Goal: Task Accomplishment & Management: Manage account settings

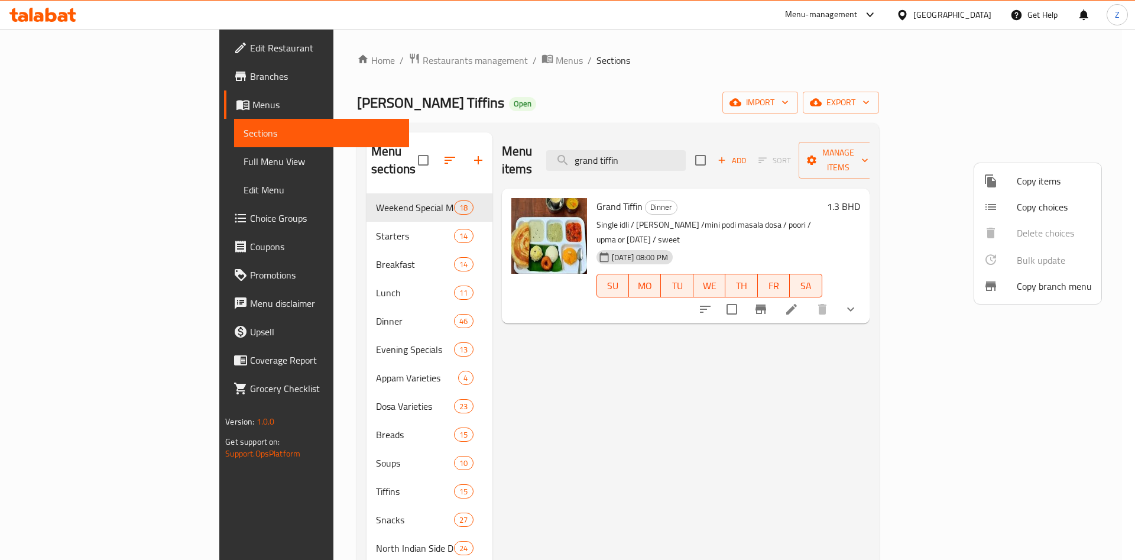
click at [327, 61] on div at bounding box center [567, 280] width 1135 height 560
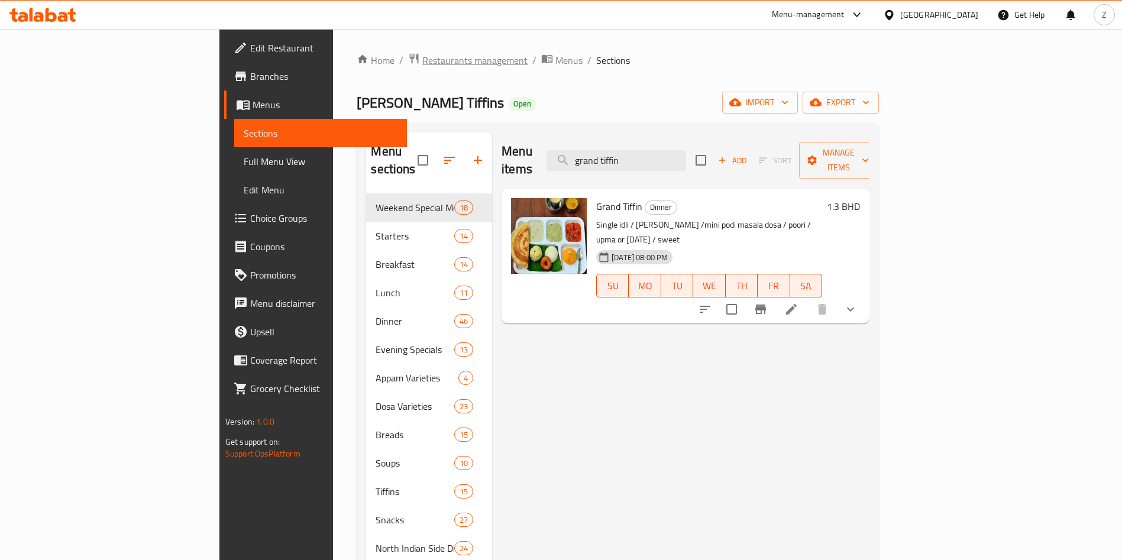
click at [422, 61] on span "Restaurants management" at bounding box center [474, 60] width 105 height 14
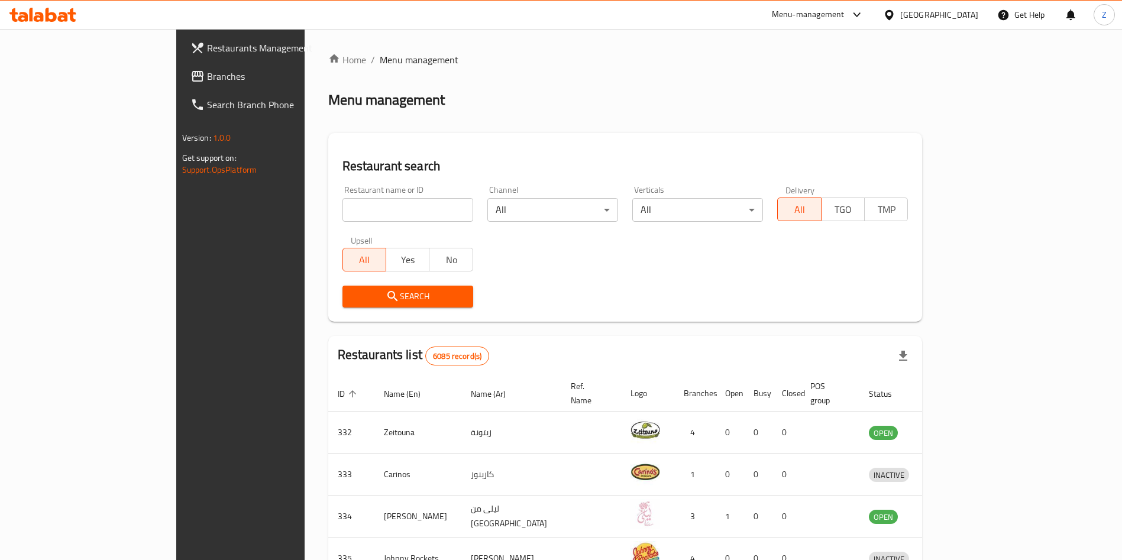
click at [328, 206] on div "Home / Menu management Menu management Restaurant search Restaurant name or ID …" at bounding box center [625, 462] width 594 height 819
type input "3by9"
click at [352, 291] on span "Search" at bounding box center [408, 296] width 112 height 15
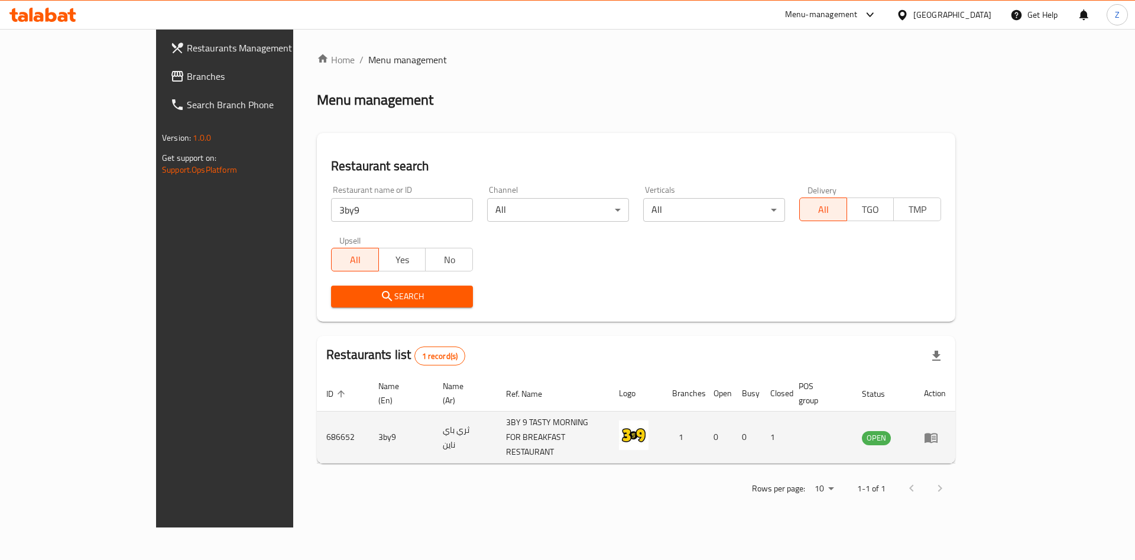
click at [938, 430] on icon "enhanced table" at bounding box center [931, 437] width 14 height 14
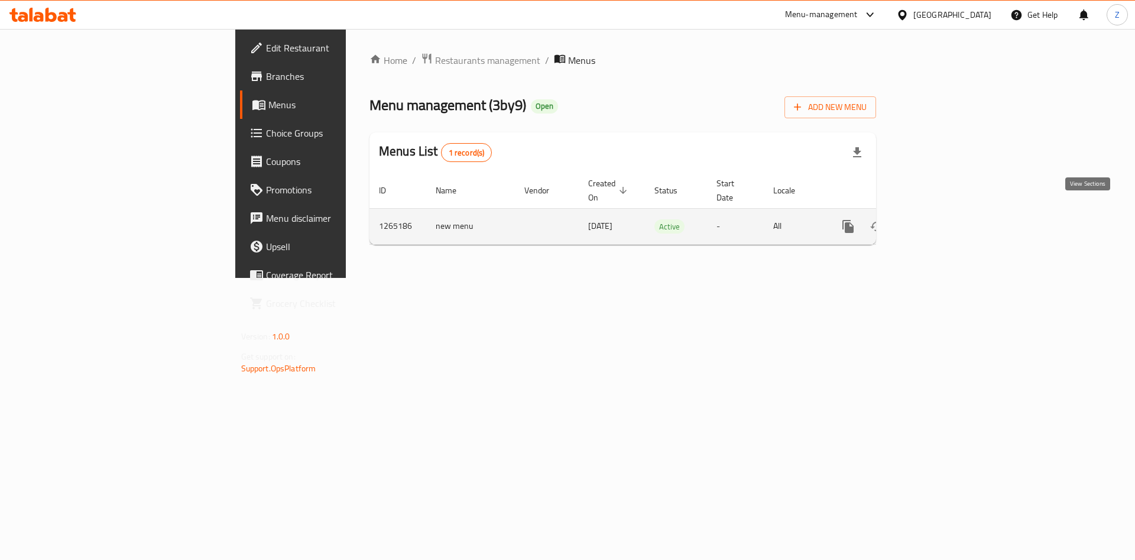
click at [948, 212] on link "enhanced table" at bounding box center [933, 226] width 28 height 28
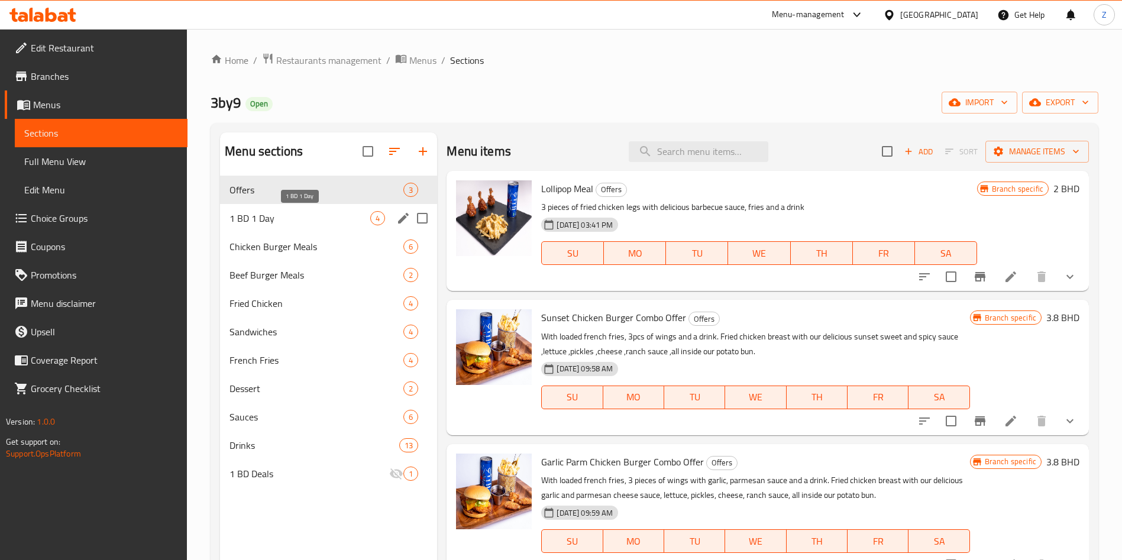
click at [295, 220] on span "1 BD 1 Day" at bounding box center [299, 218] width 141 height 14
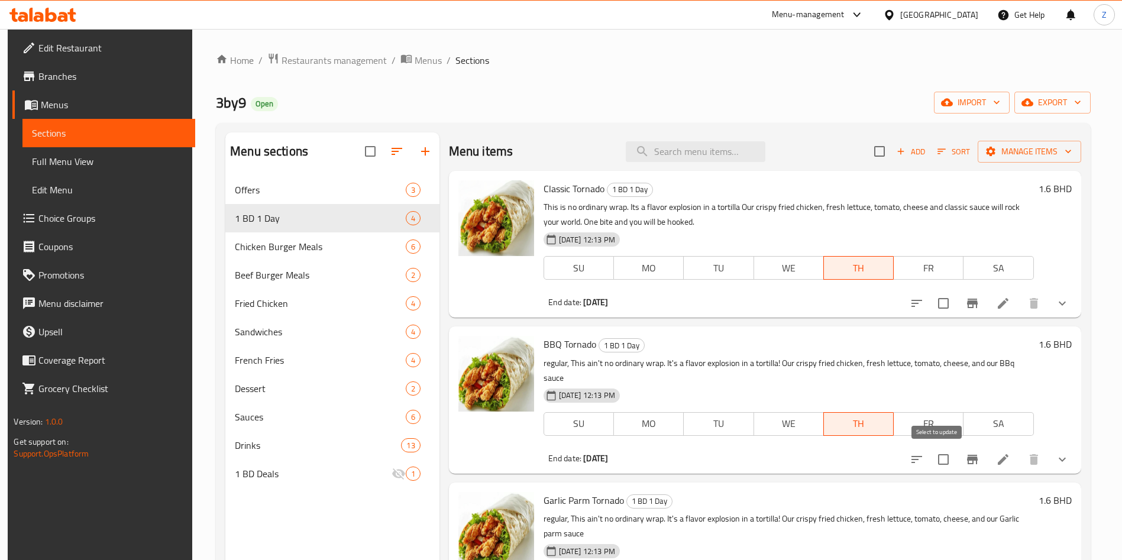
click at [943, 456] on input "checkbox" at bounding box center [943, 459] width 25 height 25
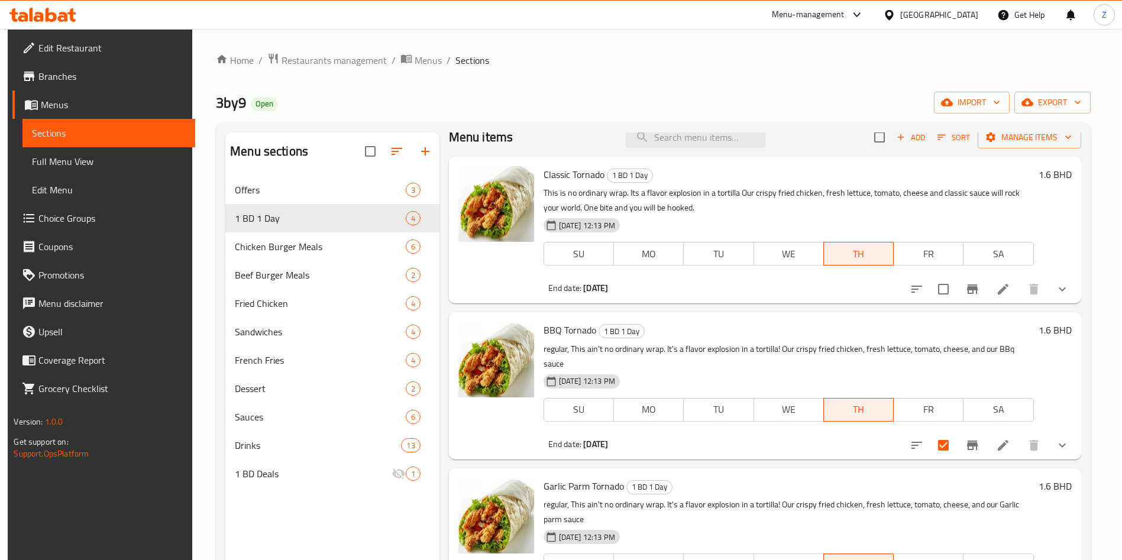
scroll to position [12, 0]
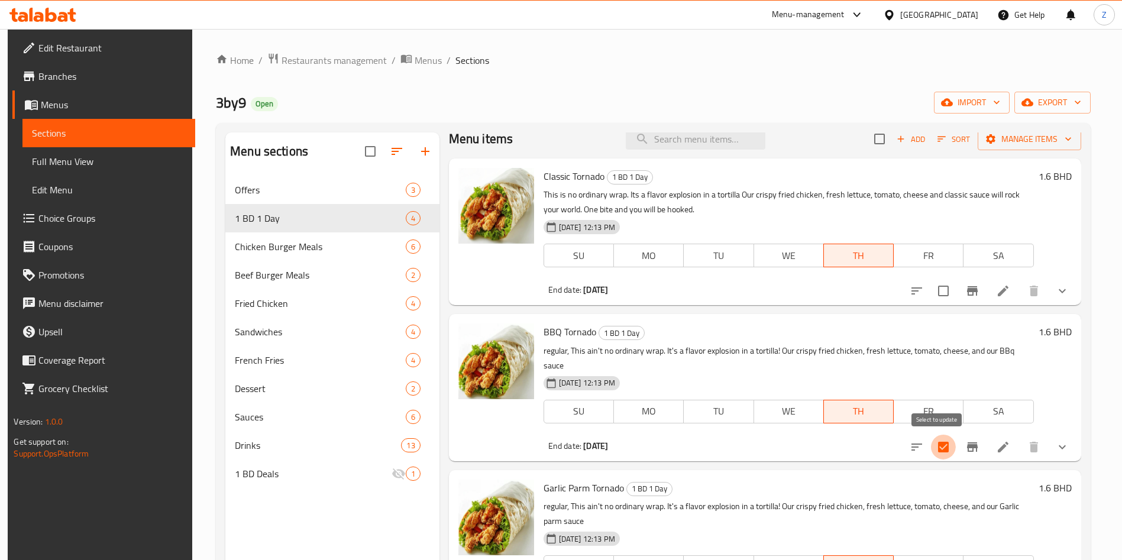
click at [940, 448] on input "checkbox" at bounding box center [943, 447] width 25 height 25
checkbox input "false"
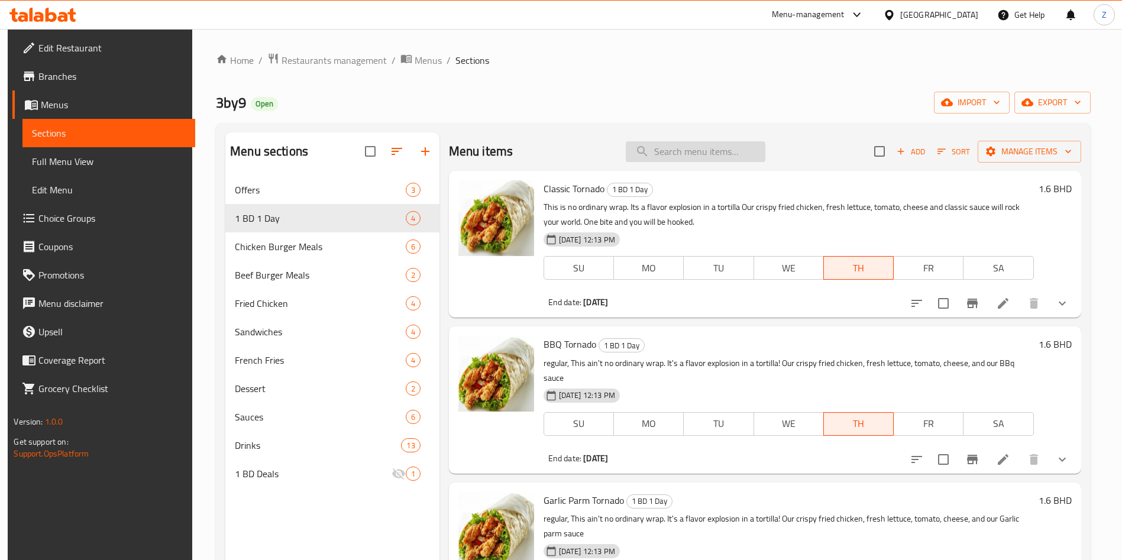
click at [700, 161] on input "search" at bounding box center [696, 151] width 140 height 21
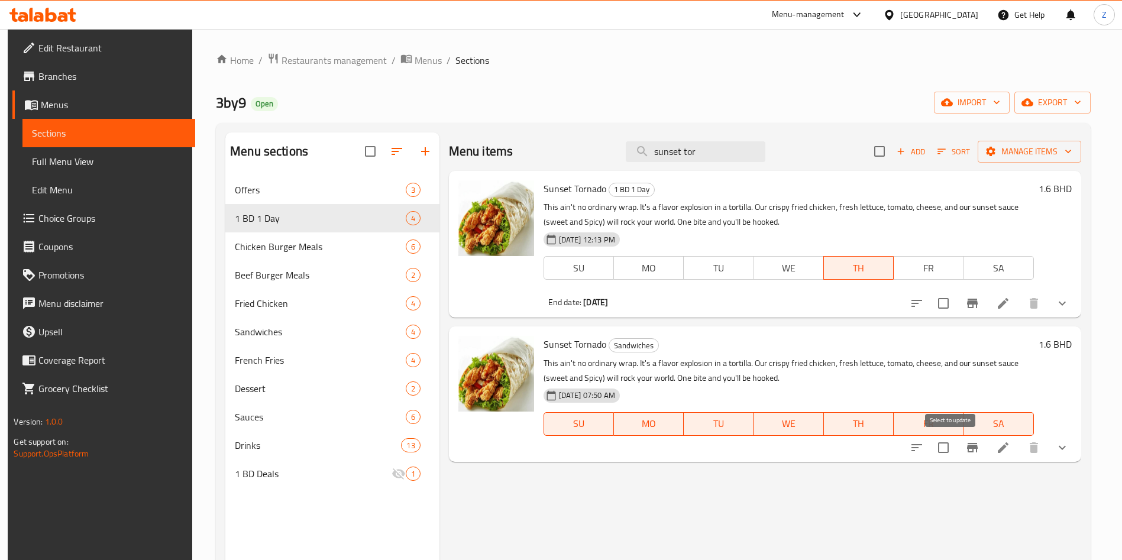
type input "sunset tor"
click at [955, 449] on input "checkbox" at bounding box center [943, 447] width 25 height 25
click at [1023, 157] on span "Manage items" at bounding box center [1029, 151] width 85 height 15
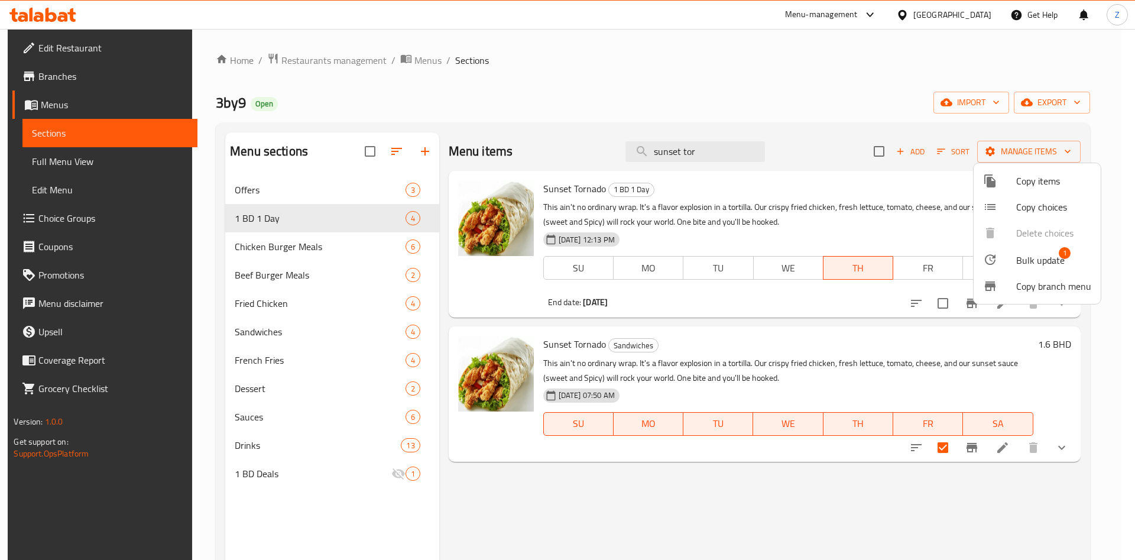
click at [954, 448] on div at bounding box center [567, 280] width 1135 height 560
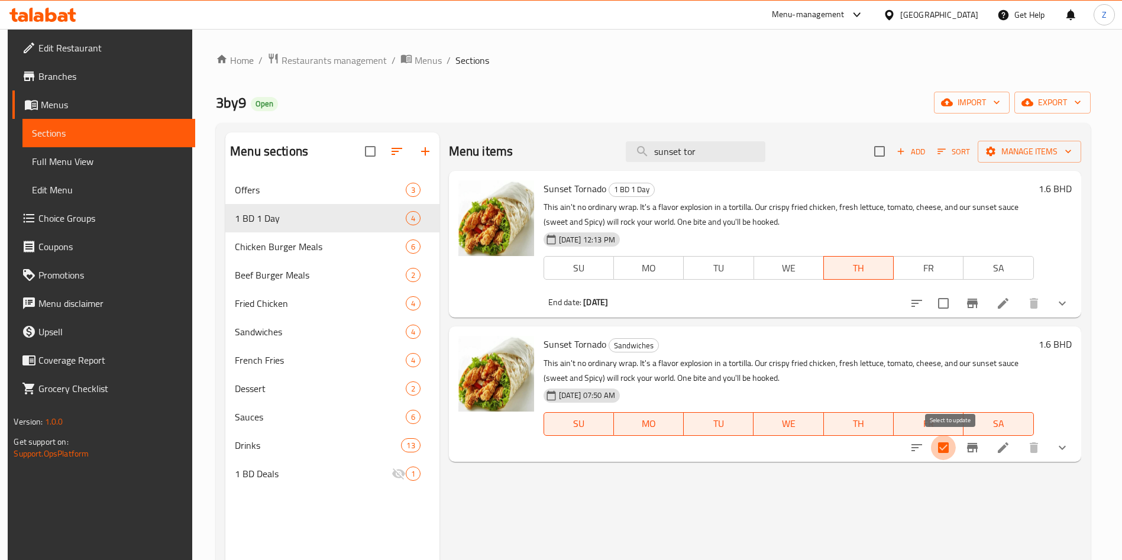
click at [952, 447] on input "checkbox" at bounding box center [943, 447] width 25 height 25
checkbox input "false"
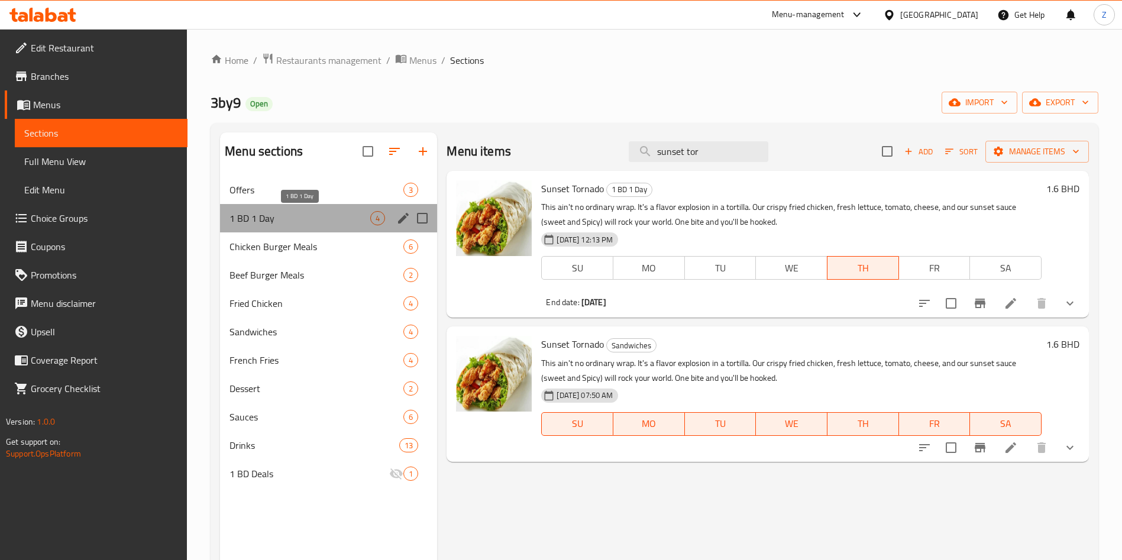
click at [306, 218] on span "1 BD 1 Day" at bounding box center [299, 218] width 141 height 14
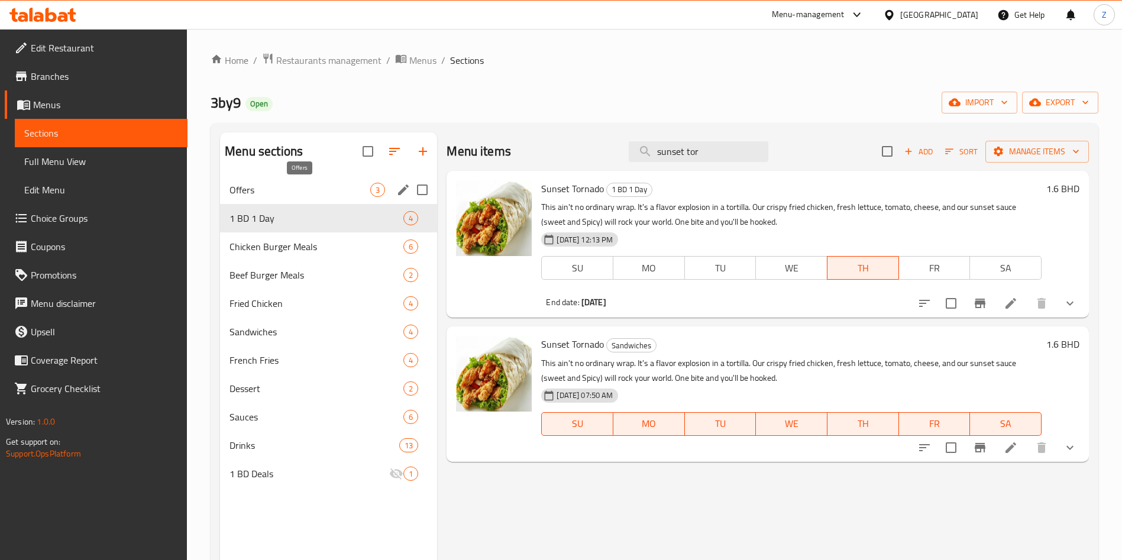
click at [256, 193] on span "Offers" at bounding box center [299, 190] width 141 height 14
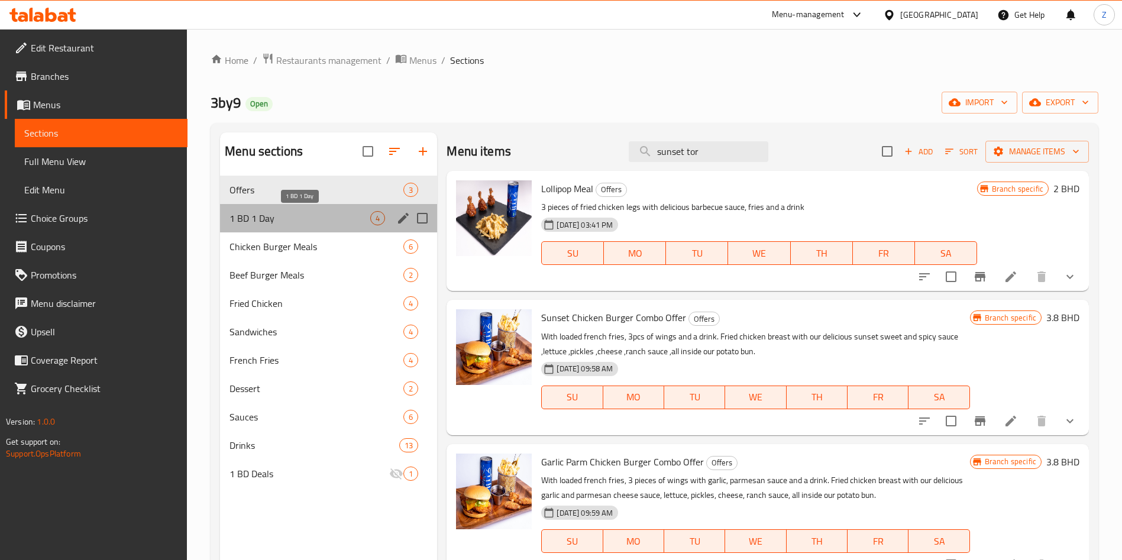
click at [266, 216] on span "1 BD 1 Day" at bounding box center [299, 218] width 141 height 14
